Goal: Find specific page/section: Find specific page/section

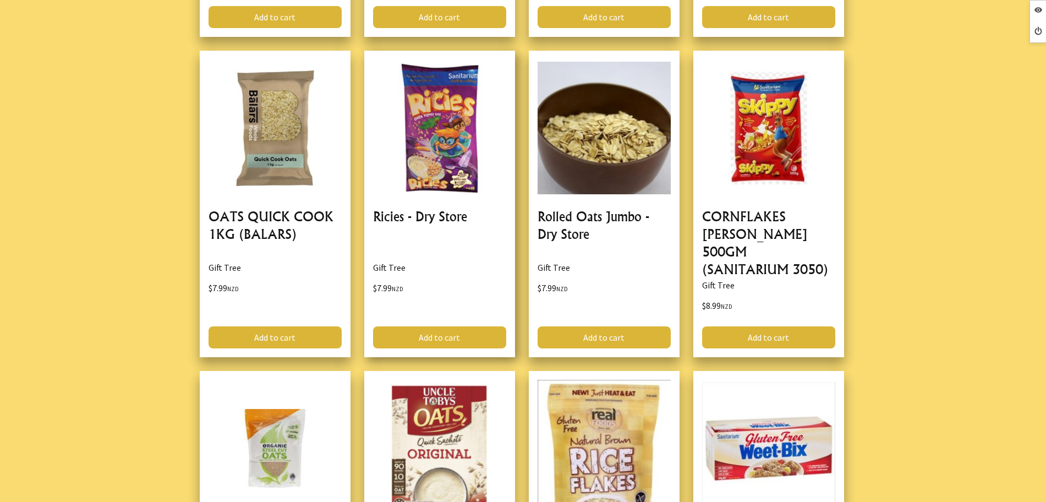
scroll to position [1031, 0]
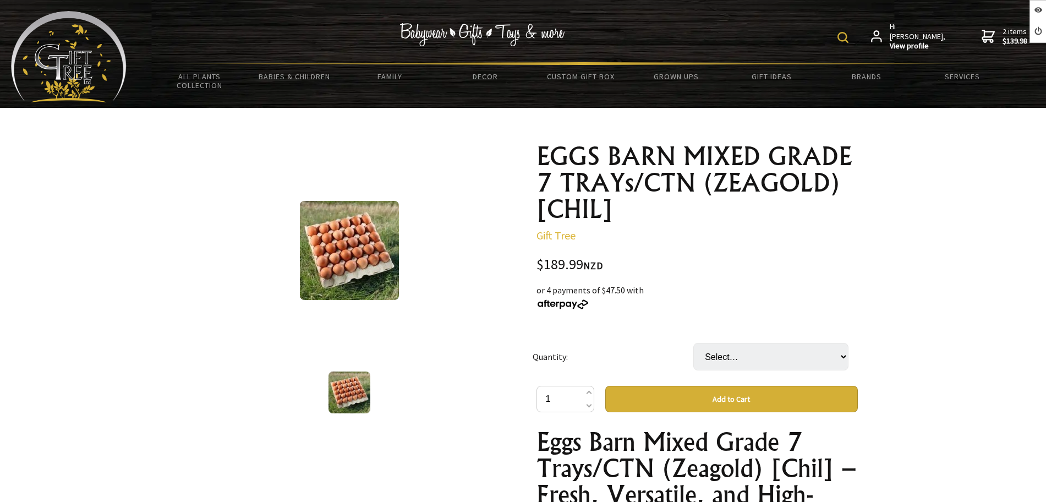
click at [797, 266] on div "$189.99 NZD" at bounding box center [696, 264] width 321 height 15
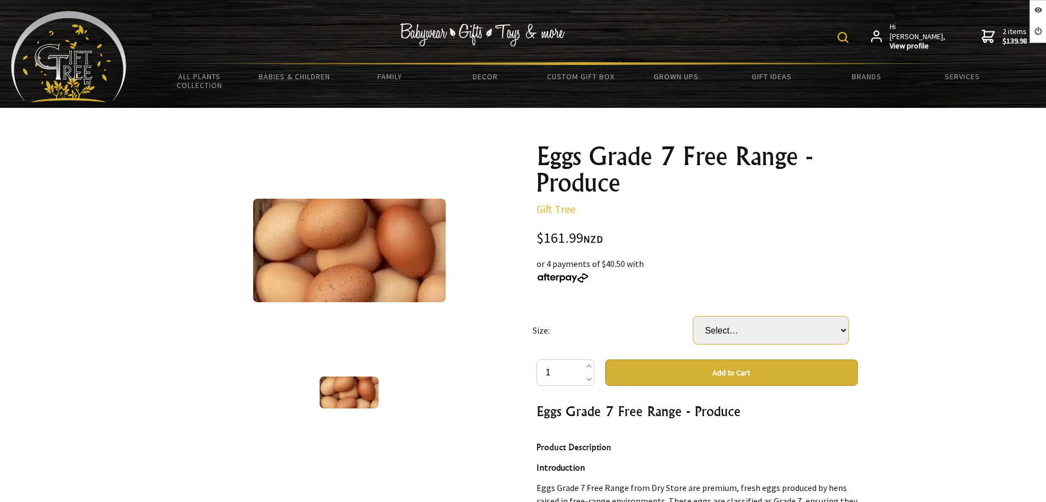
click at [780, 340] on select "Select… CARTON" at bounding box center [770, 330] width 155 height 28
click at [690, 268] on div "or 4 payments of $40.50 with" at bounding box center [696, 270] width 321 height 26
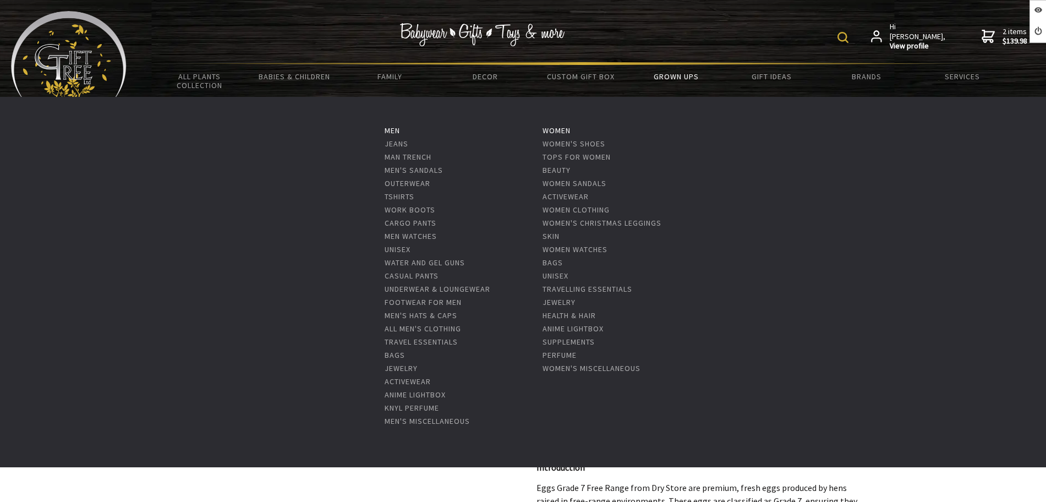
click at [665, 83] on link "Grown Ups" at bounding box center [675, 76] width 95 height 23
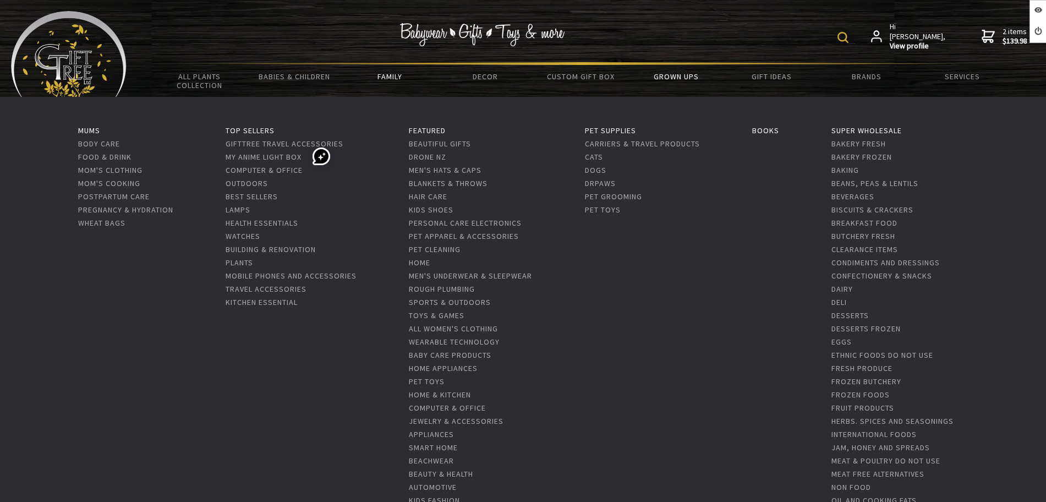
click at [405, 85] on link "Family" at bounding box center [389, 76] width 95 height 23
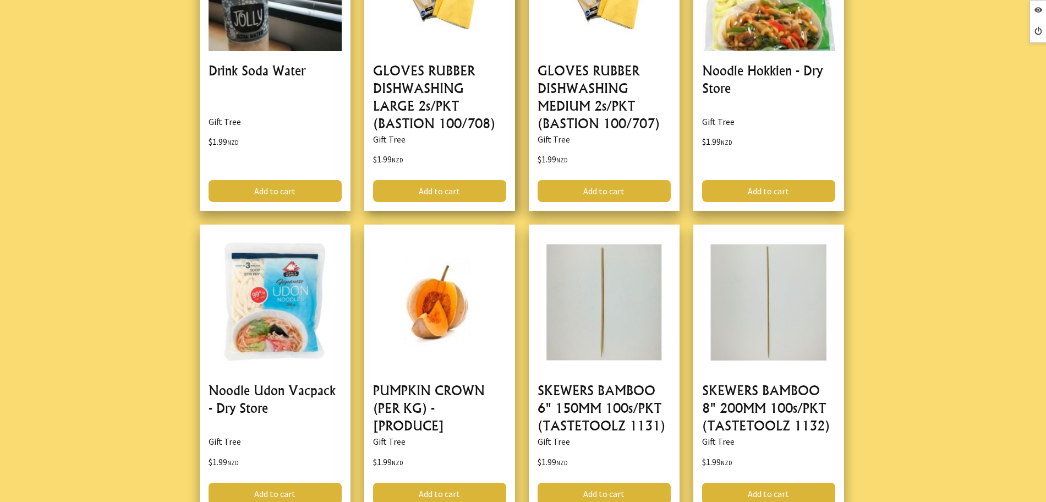
scroll to position [825, 0]
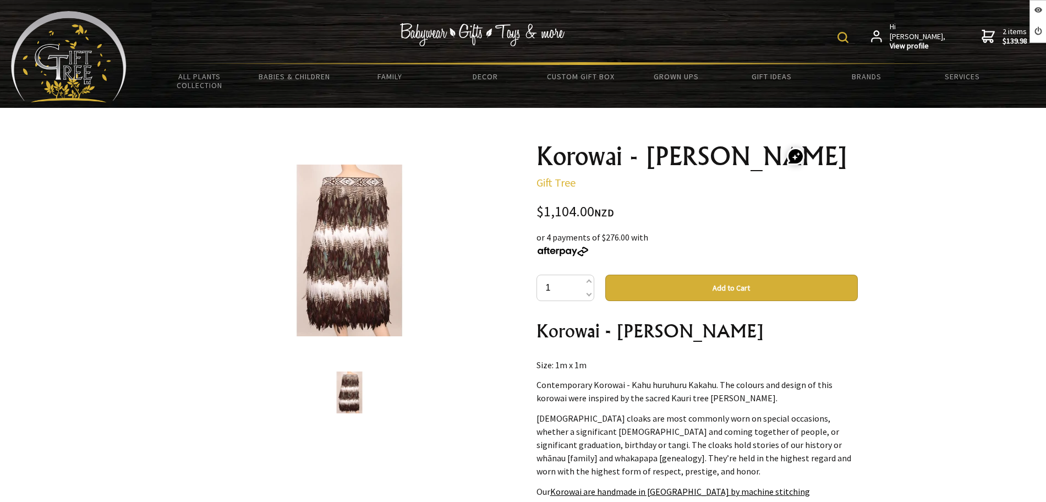
click at [848, 35] on img at bounding box center [842, 37] width 11 height 11
click at [839, 41] on input "text" at bounding box center [809, 36] width 90 height 19
paste input "uru"
type input "u"
paste input "Ruru"
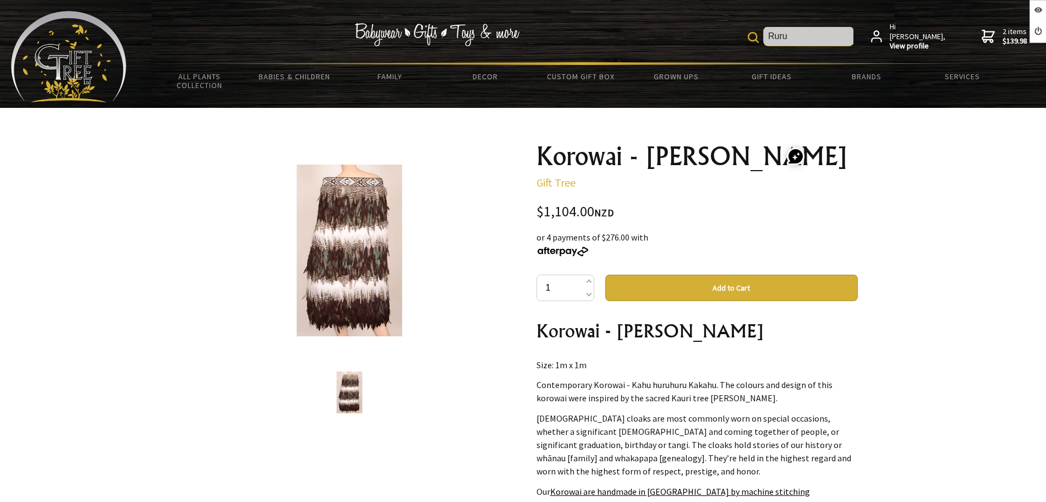
type input "Ruru"
